Goal: Find specific page/section: Find specific page/section

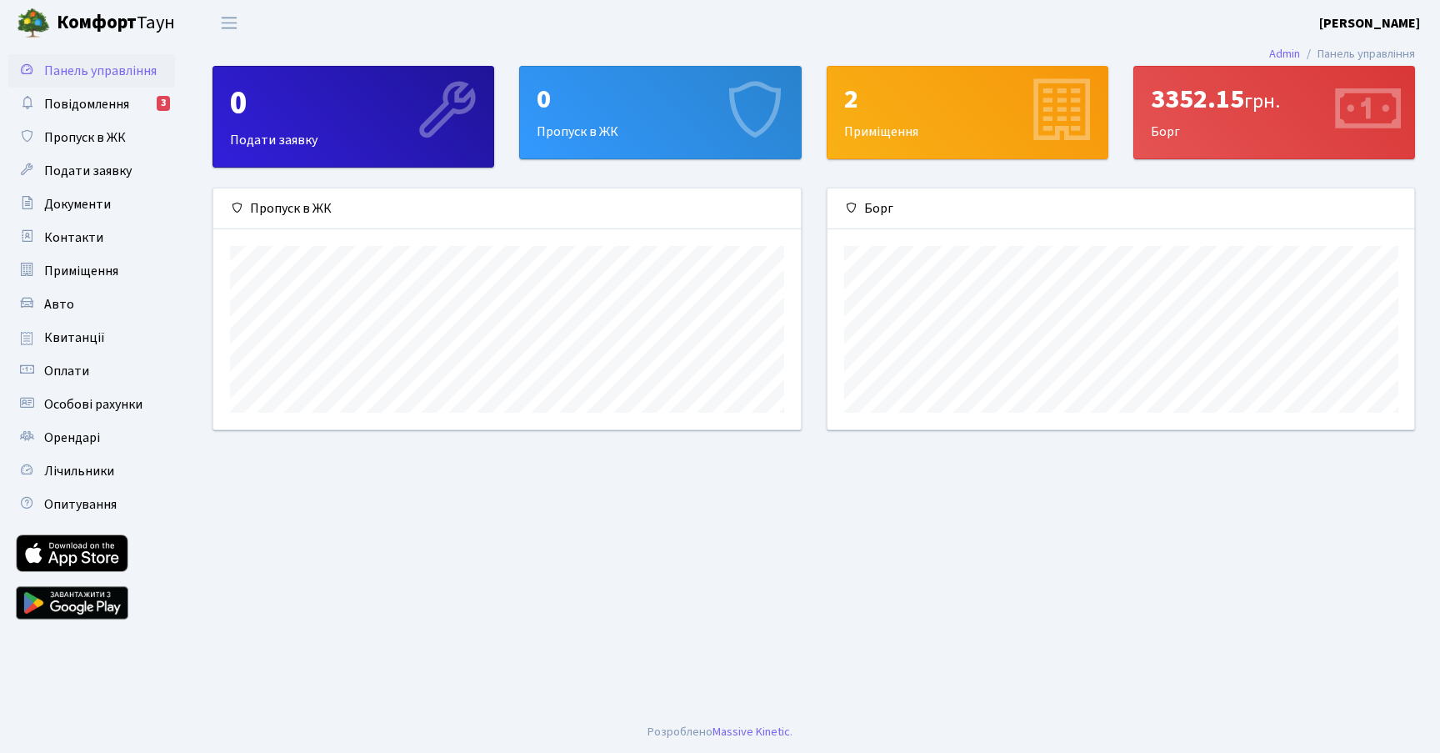
scroll to position [241, 587]
click at [73, 343] on span "Квитанції" at bounding box center [74, 337] width 61 height 18
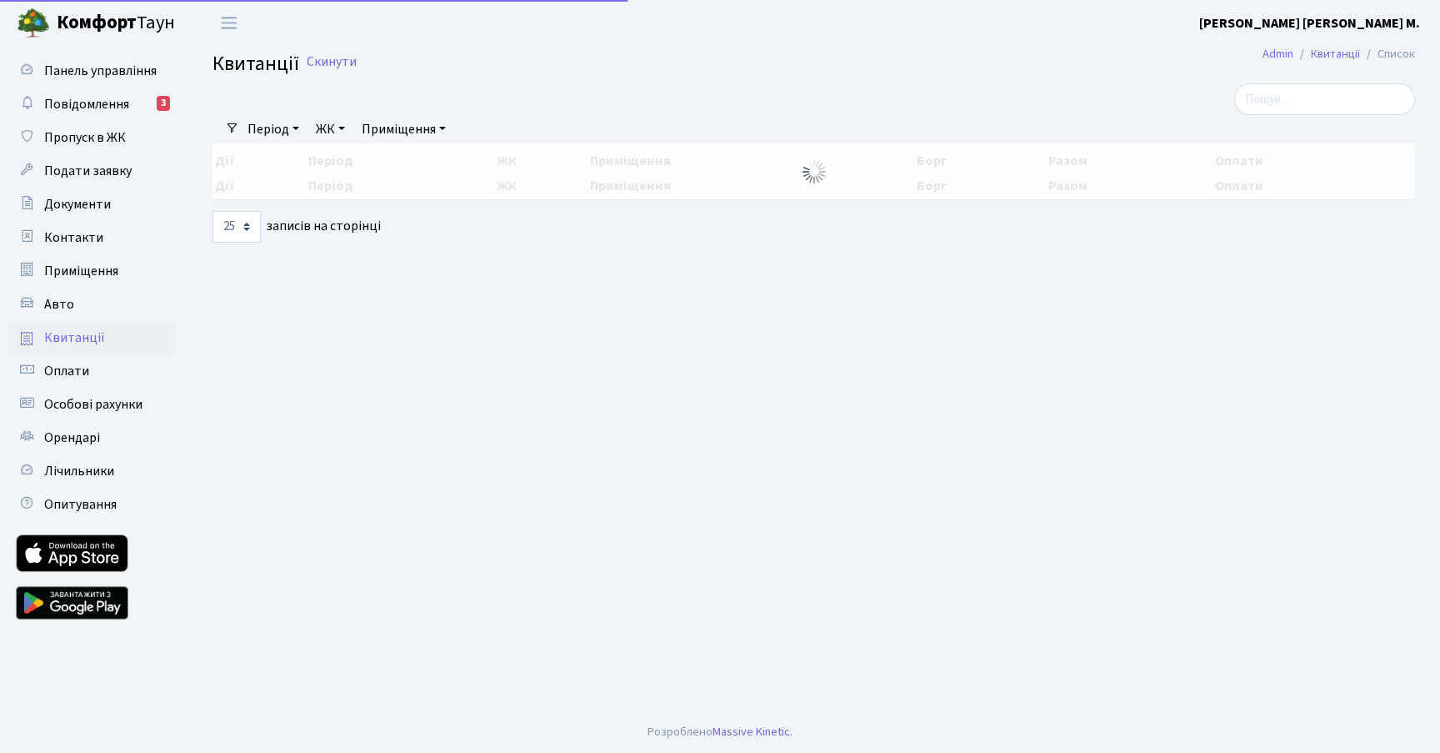
select select "25"
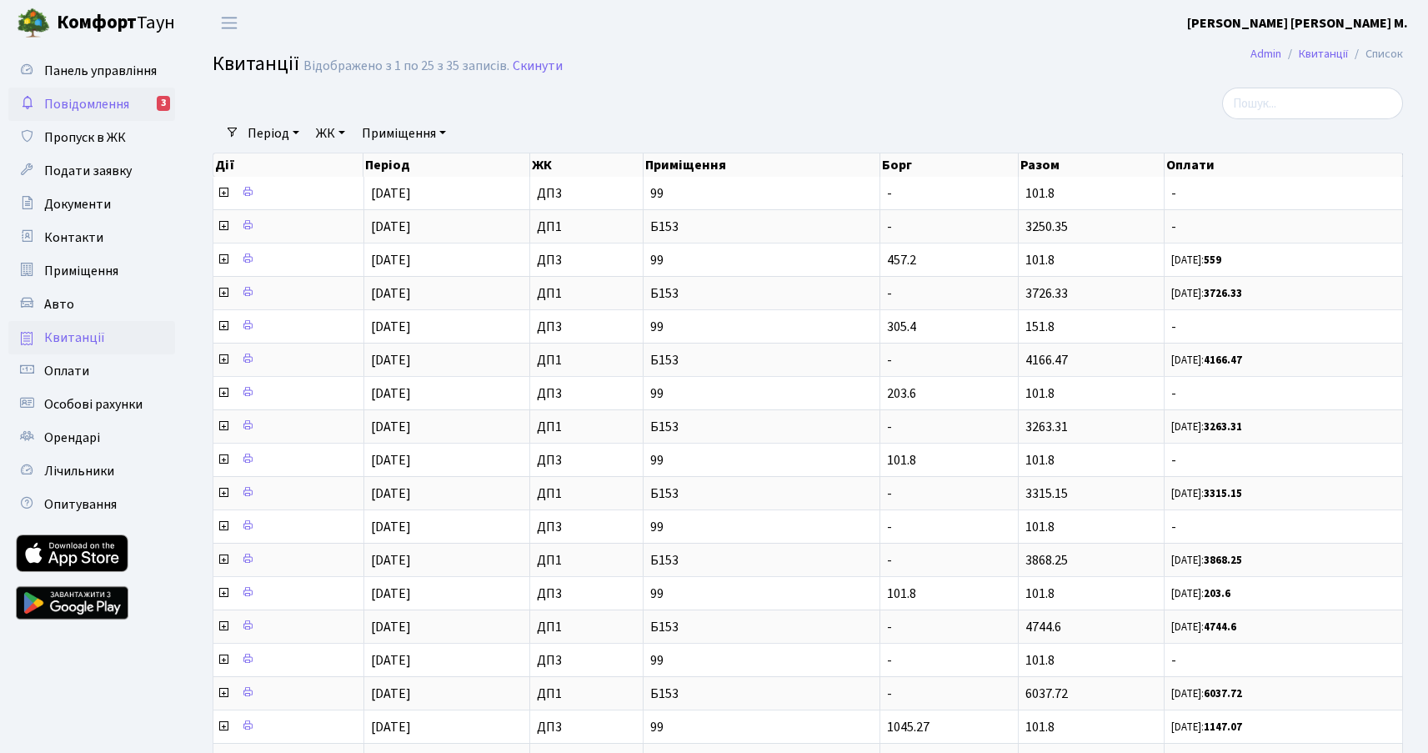
click at [103, 113] on link "Повідомлення 3" at bounding box center [91, 104] width 167 height 33
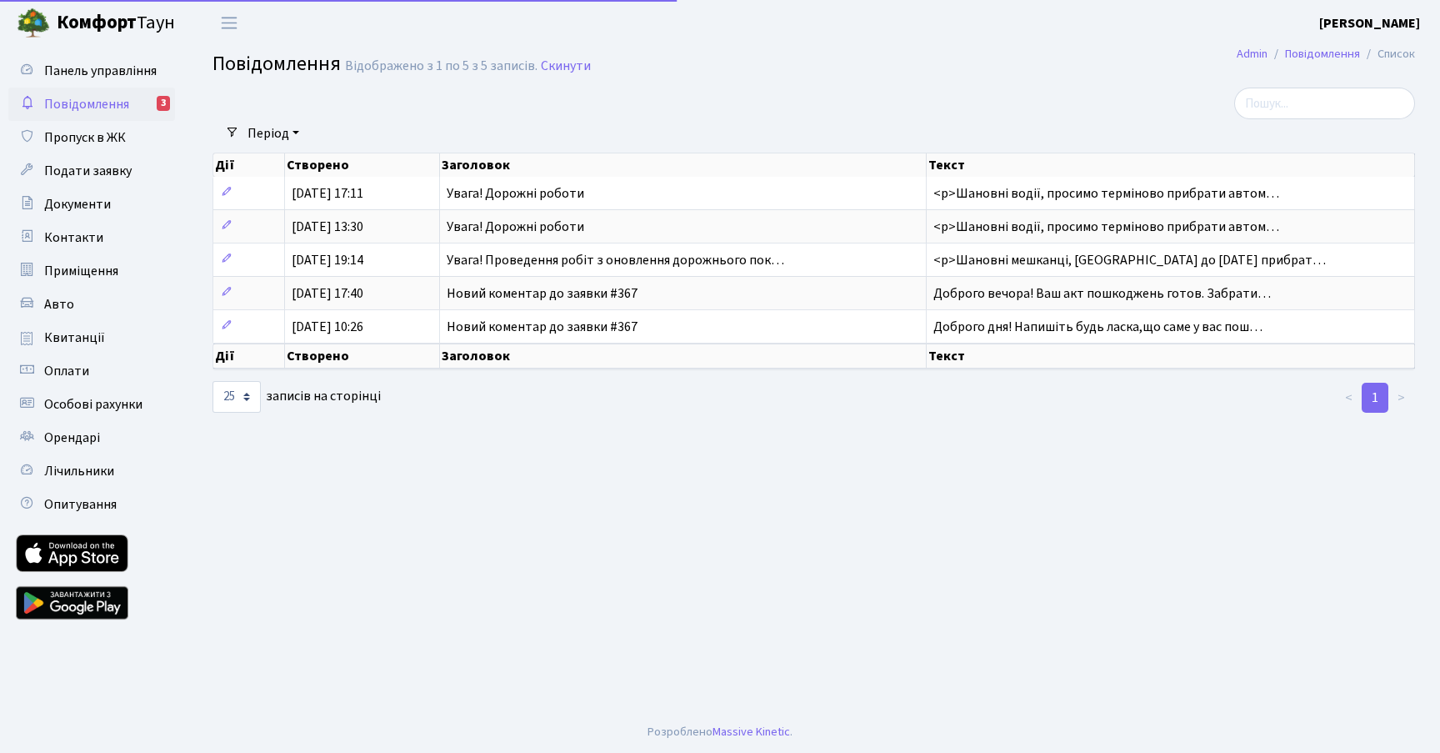
select select "25"
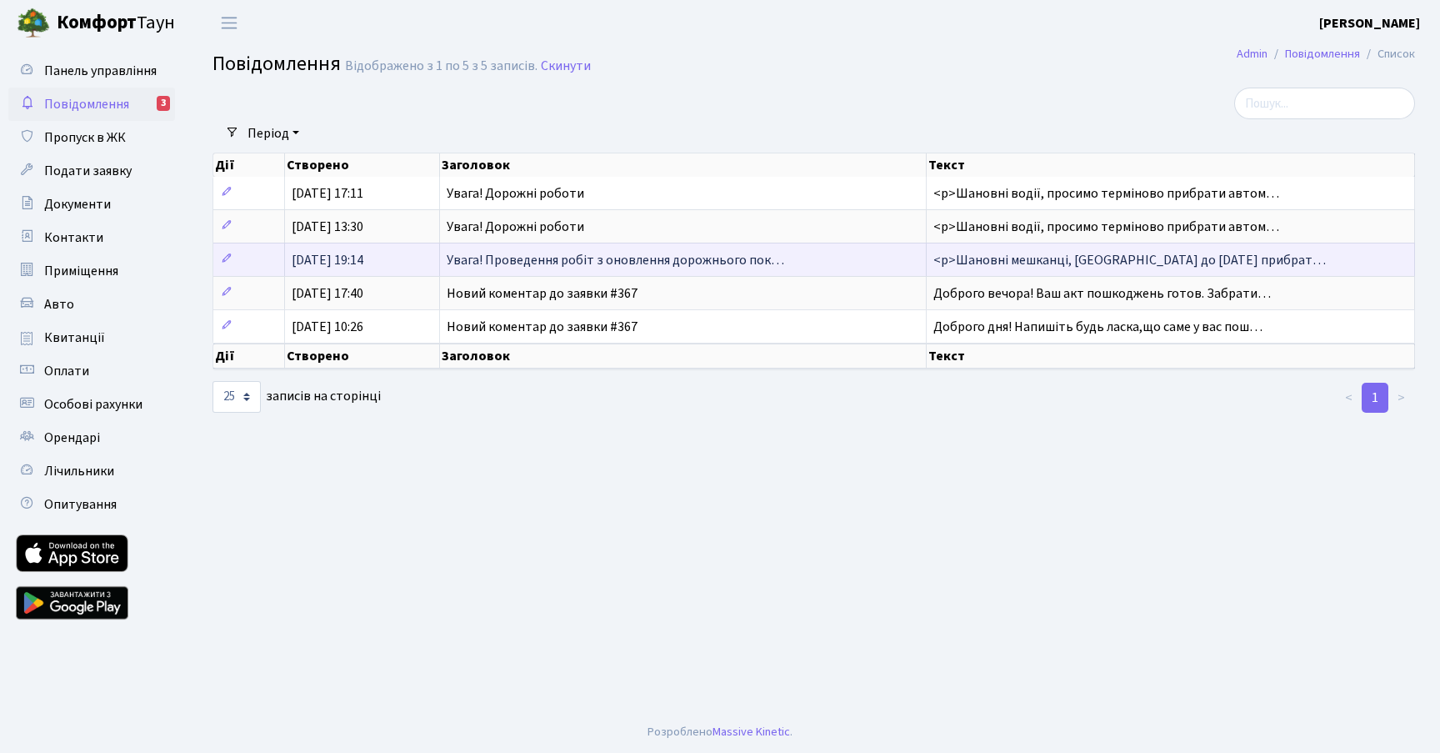
click at [363, 255] on span "[DATE] 19:14" at bounding box center [328, 260] width 72 height 18
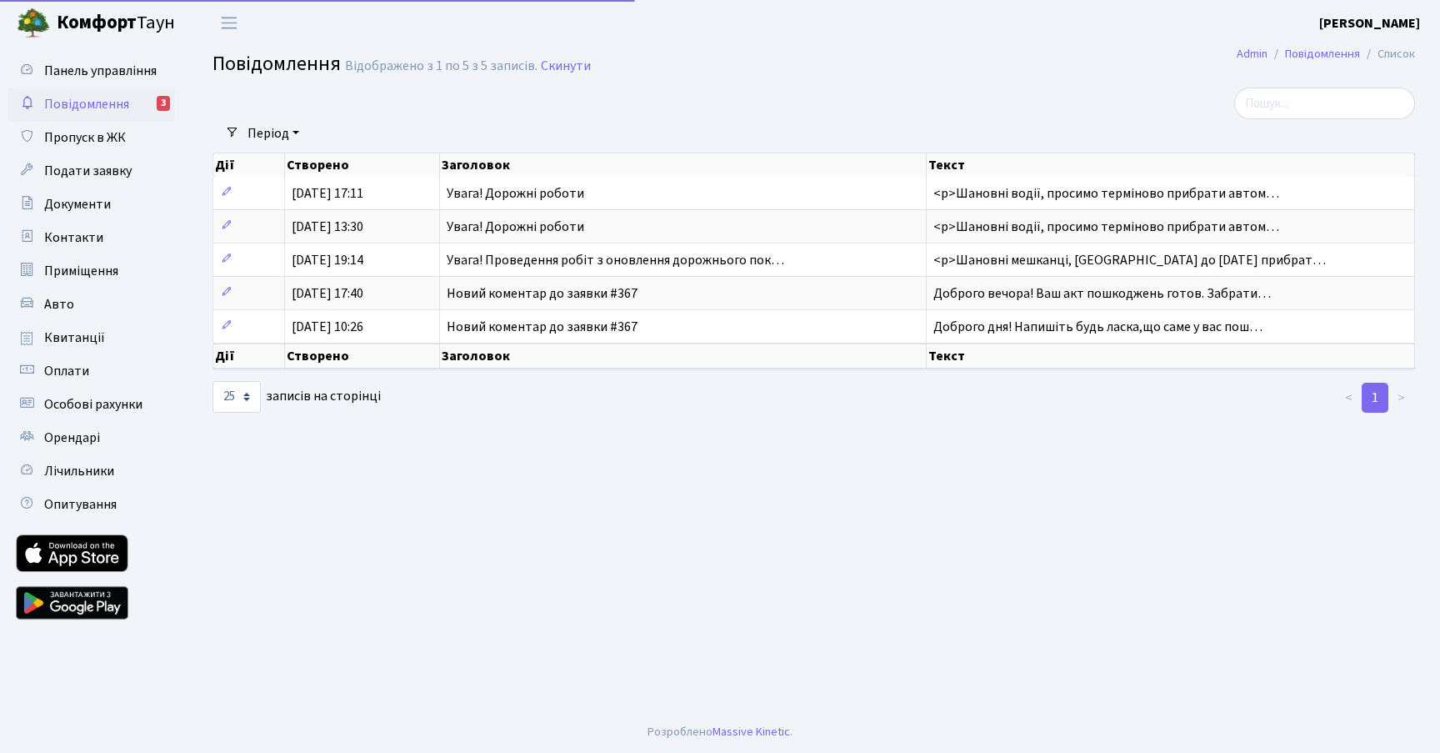
select select "25"
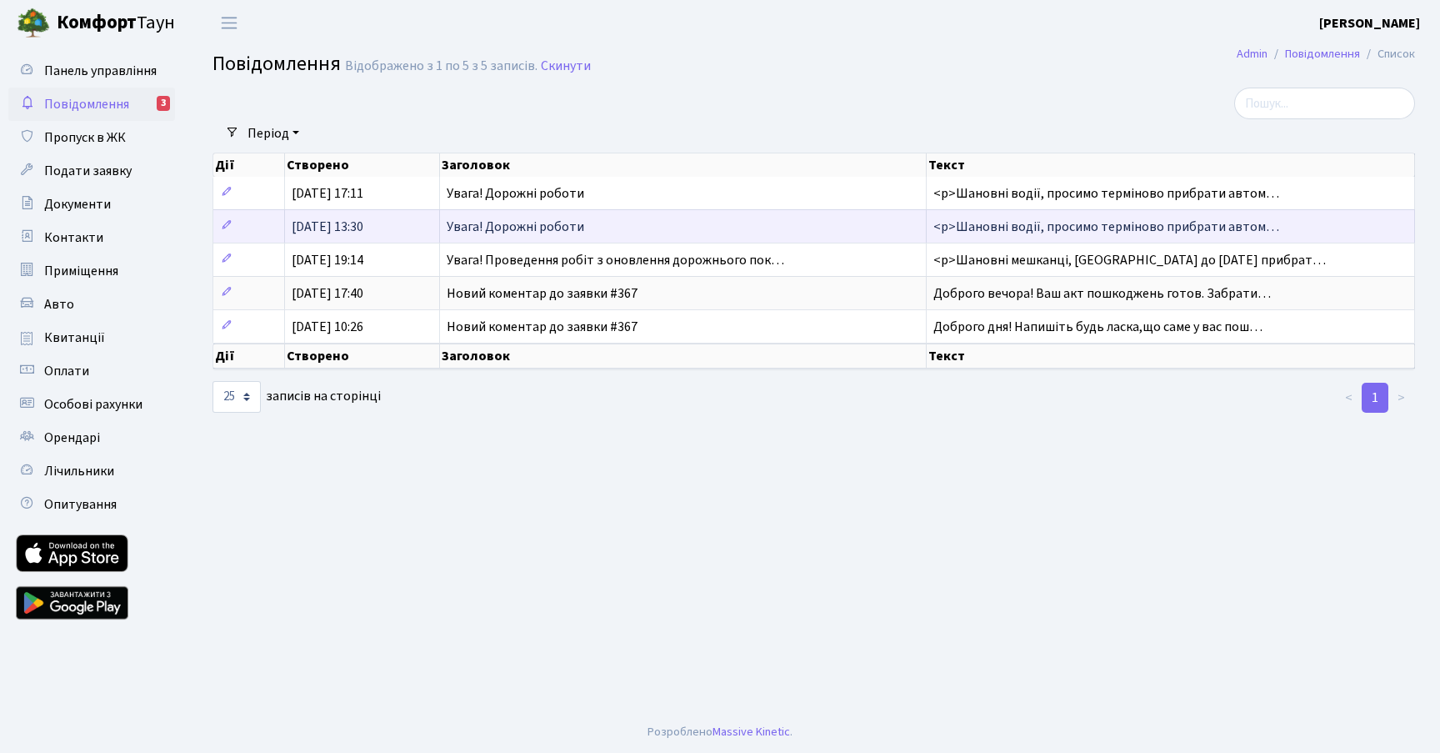
click at [476, 236] on span "Увага! Дорожні роботи" at bounding box center [516, 227] width 138 height 18
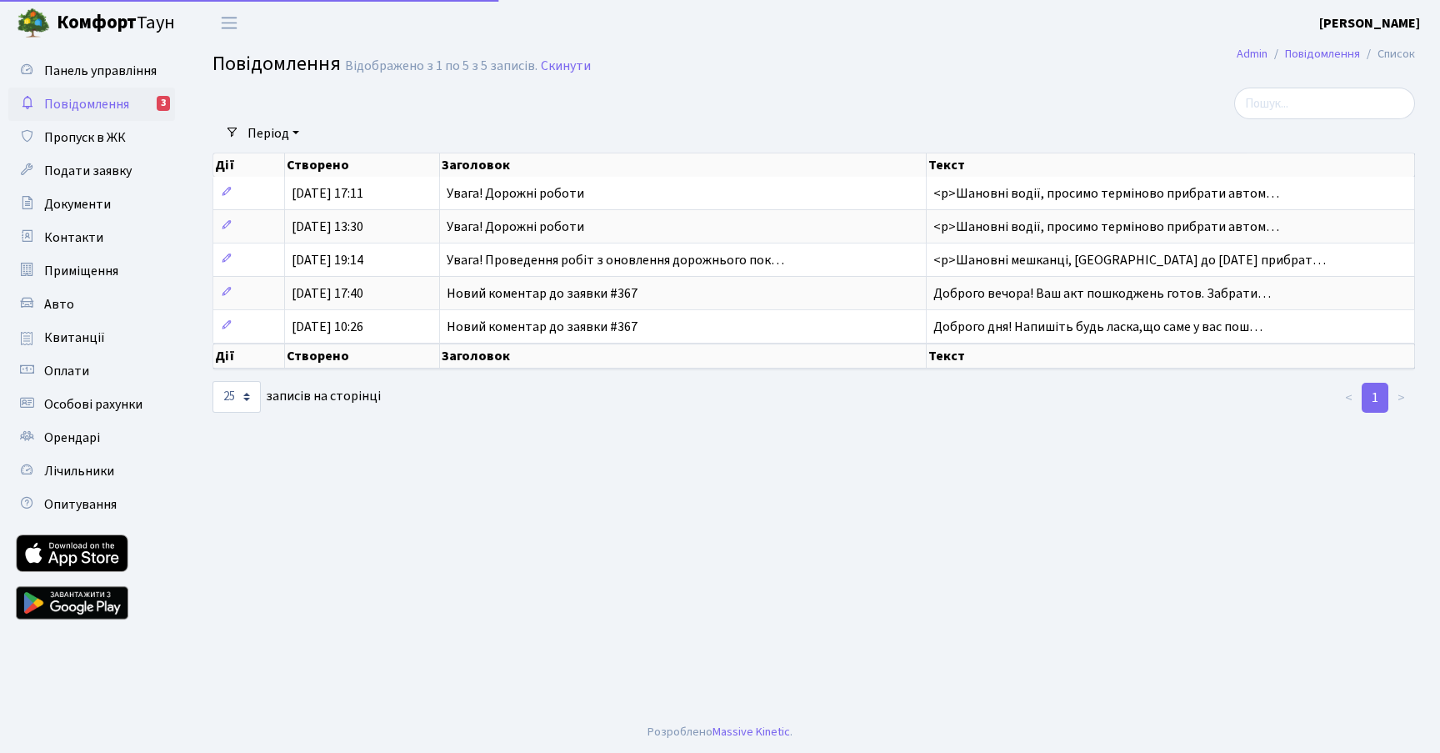
select select "25"
click at [87, 270] on span "Приміщення" at bounding box center [81, 271] width 74 height 18
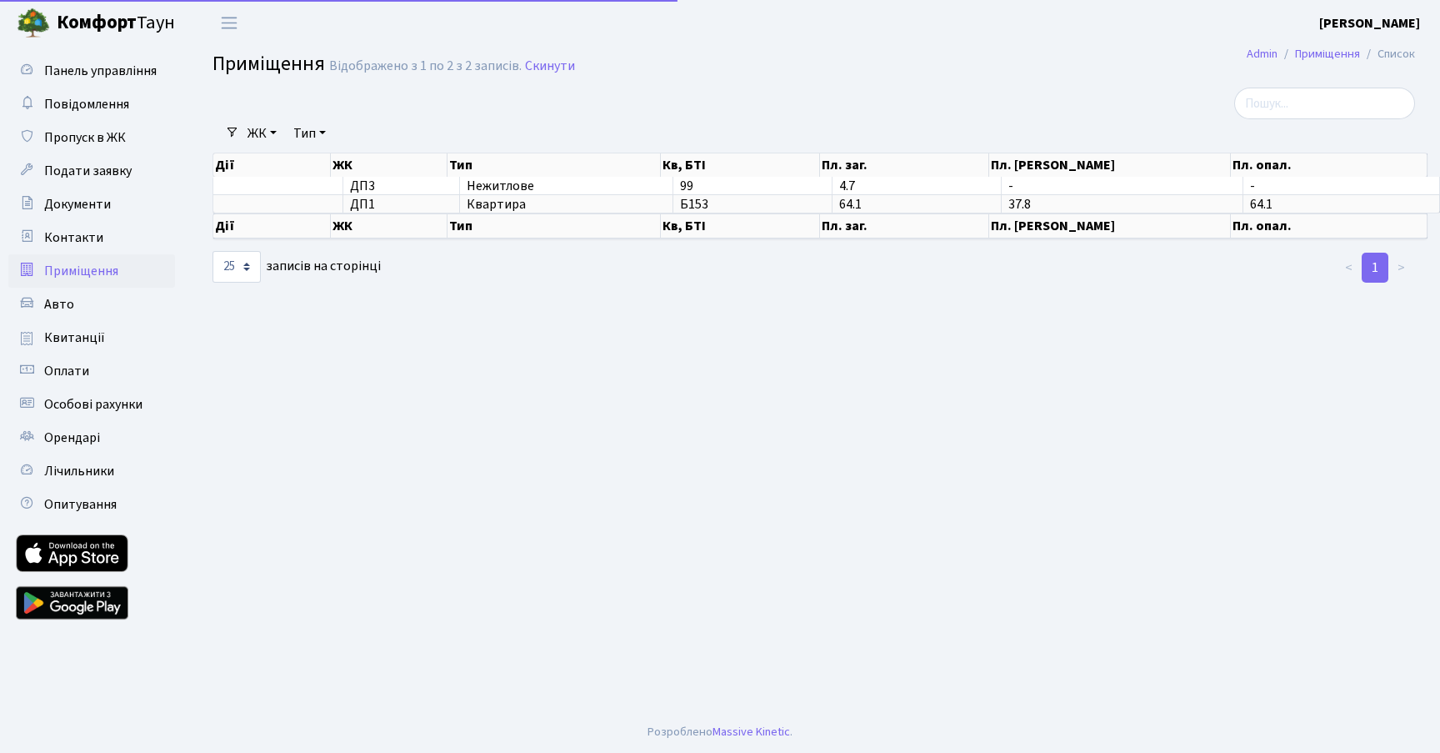
select select "25"
click at [86, 339] on span "Квитанції" at bounding box center [74, 337] width 61 height 18
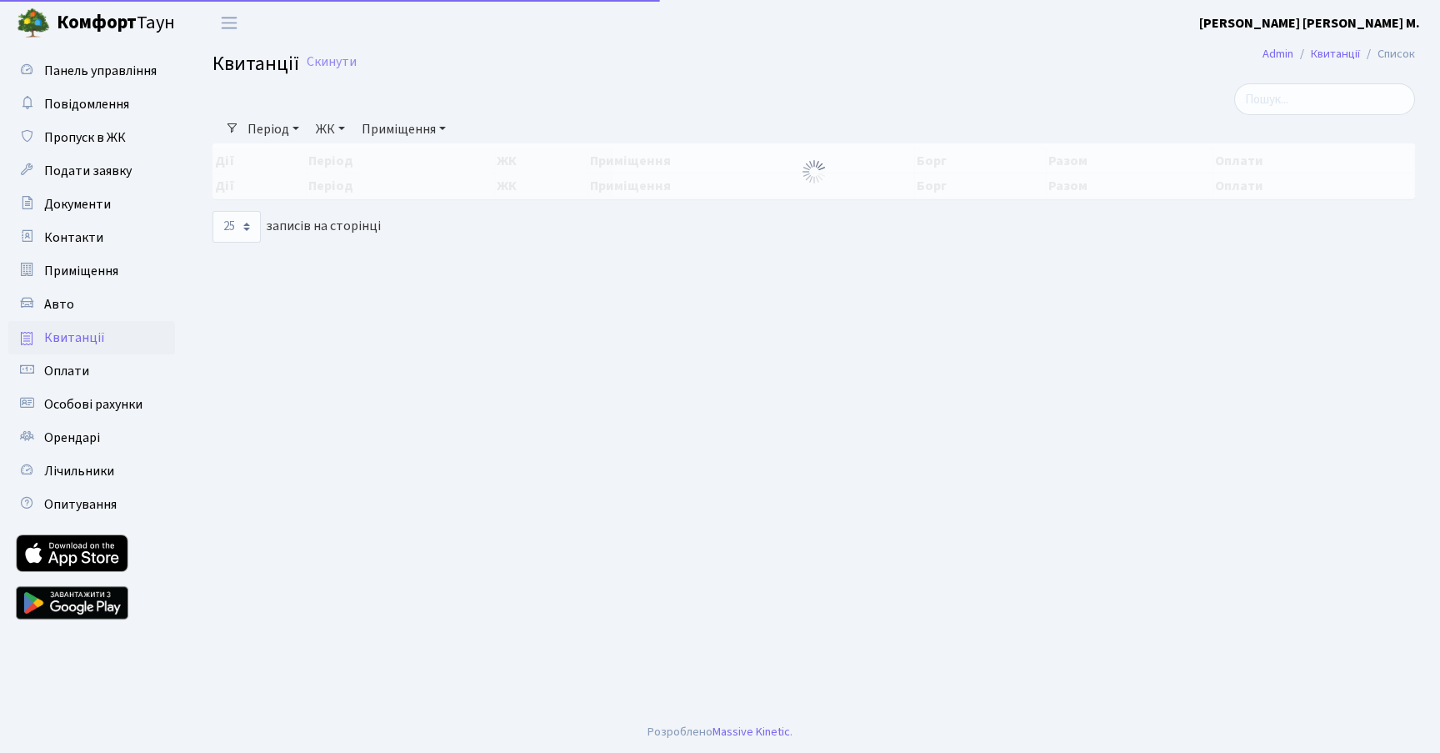
select select "25"
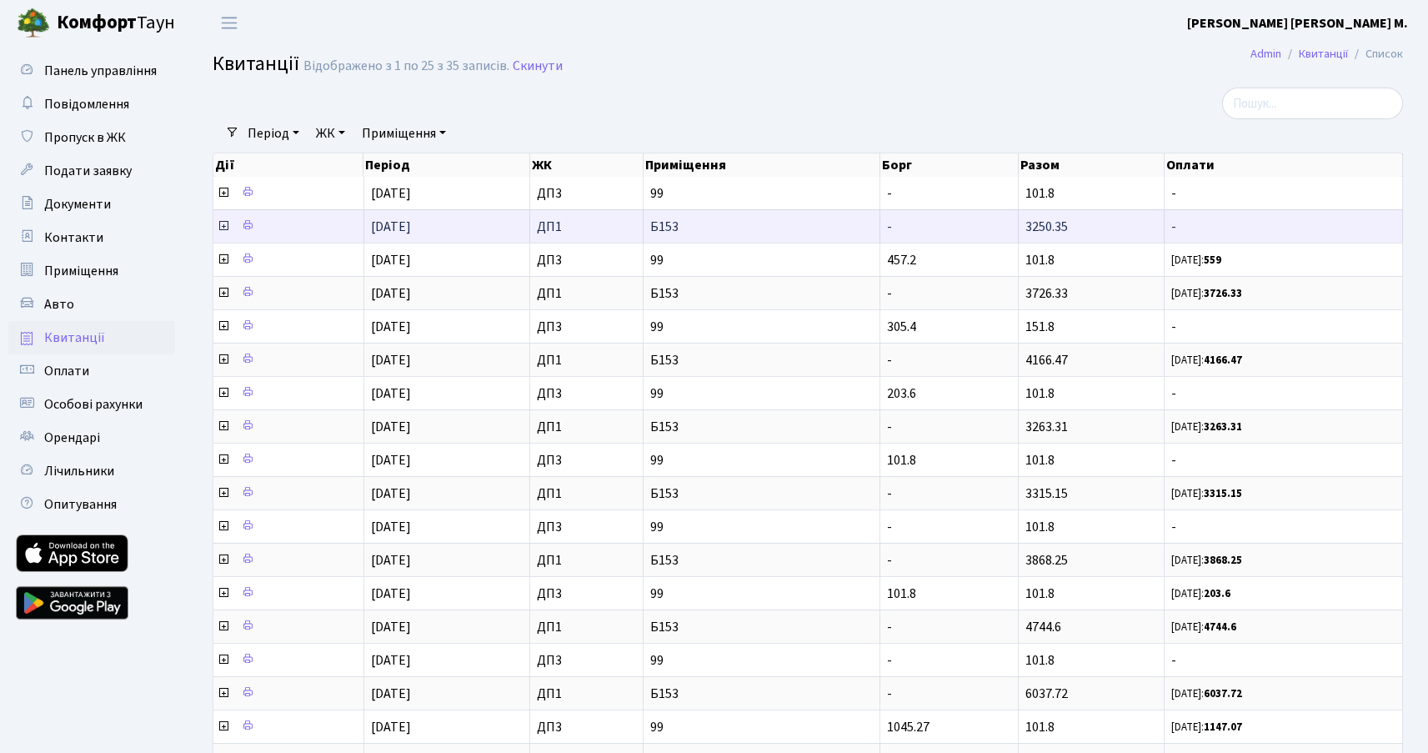
click at [225, 226] on icon at bounding box center [223, 225] width 13 height 13
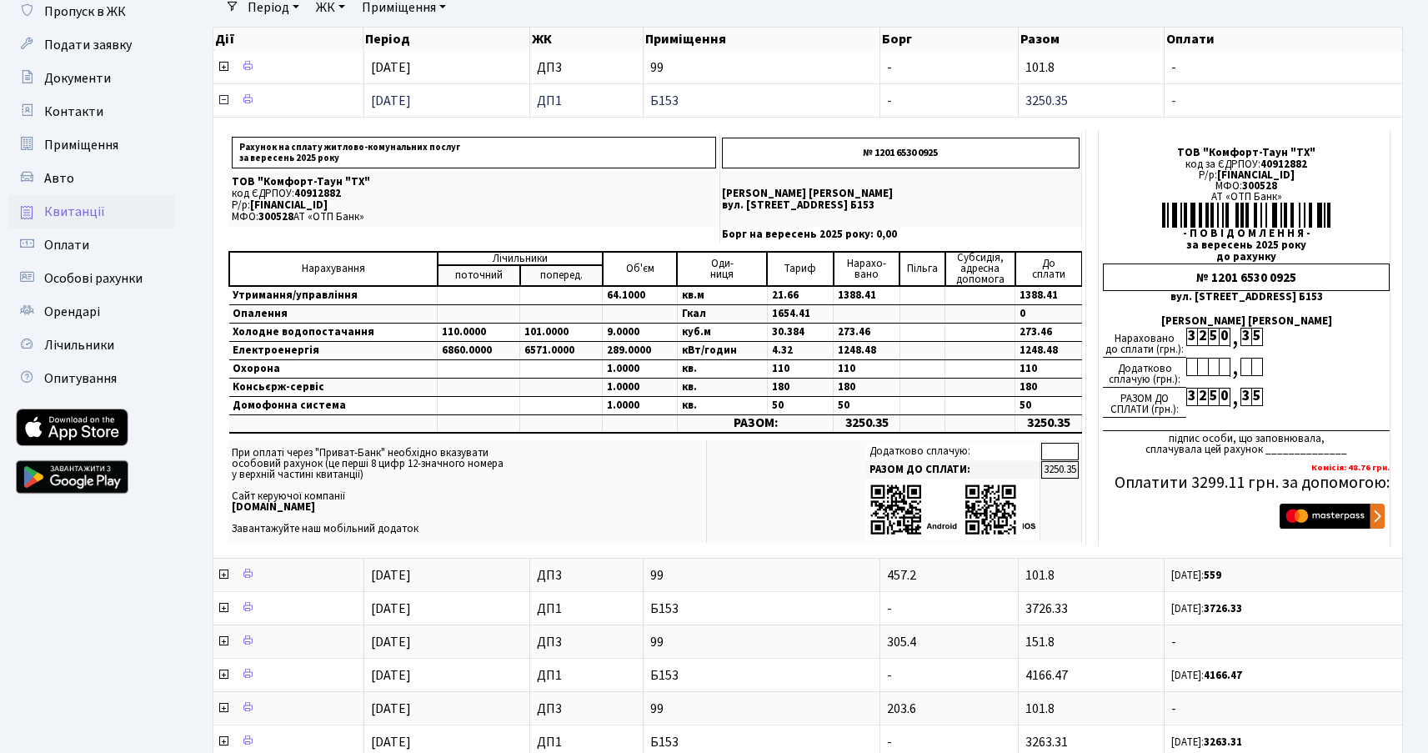
scroll to position [130, 0]
